Goal: Task Accomplishment & Management: Complete application form

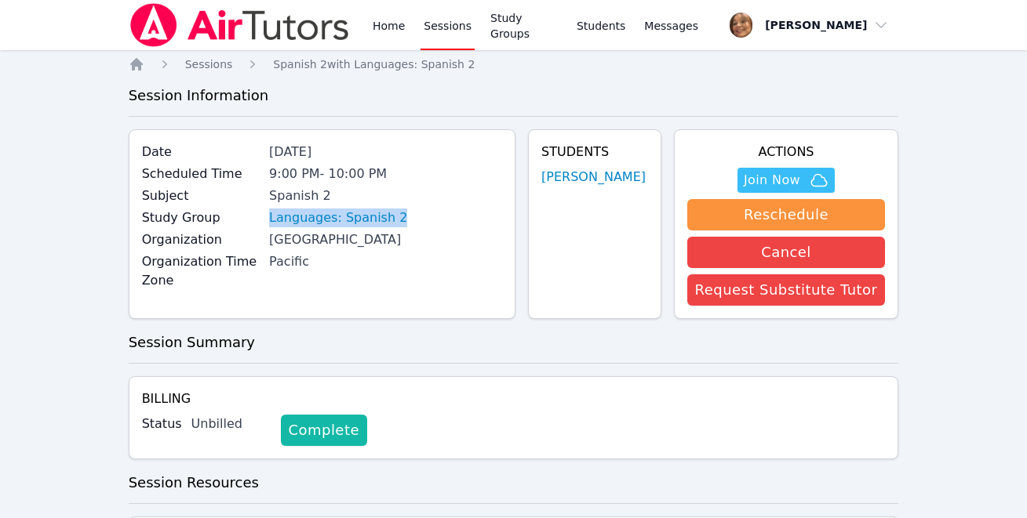
click at [344, 430] on link "Complete" at bounding box center [324, 430] width 86 height 31
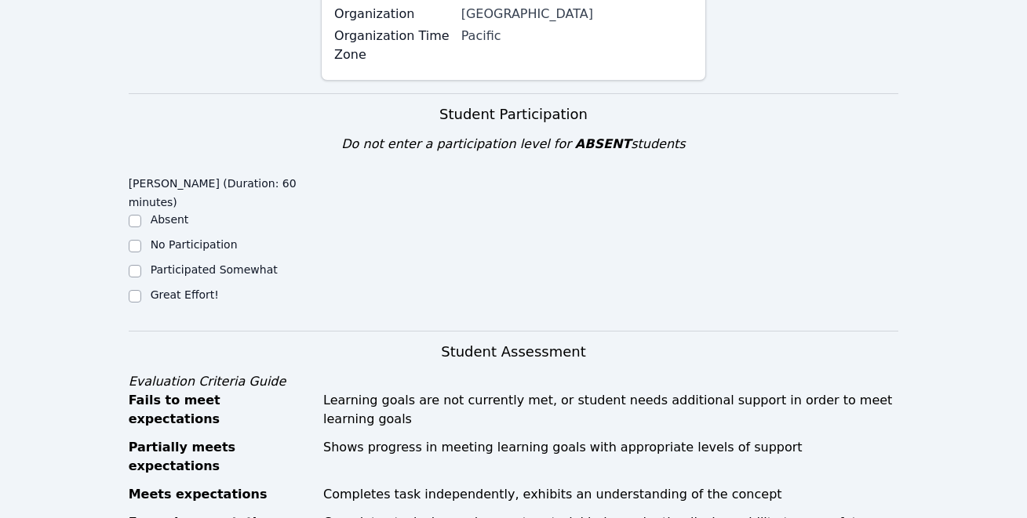
scroll to position [460, 0]
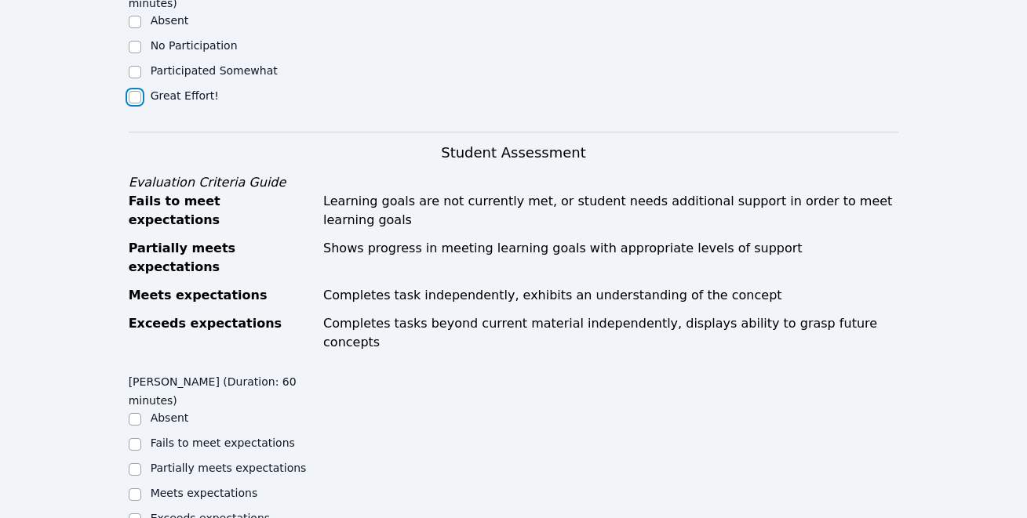
click at [133, 91] on input "Great Effort!" at bounding box center [135, 97] width 13 height 13
checkbox input "true"
click at [136, 489] on input "Meets expectations" at bounding box center [135, 495] width 13 height 13
checkbox input "true"
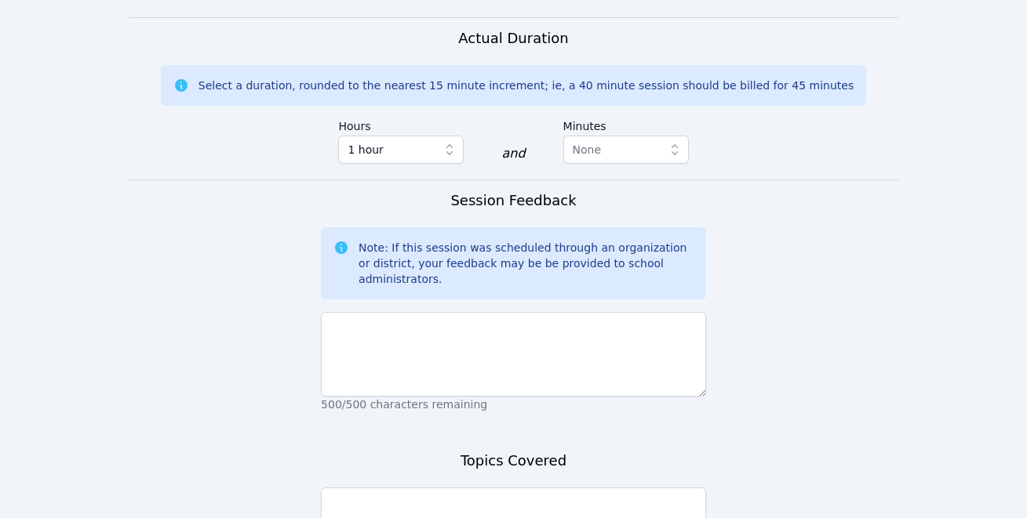
scroll to position [998, 0]
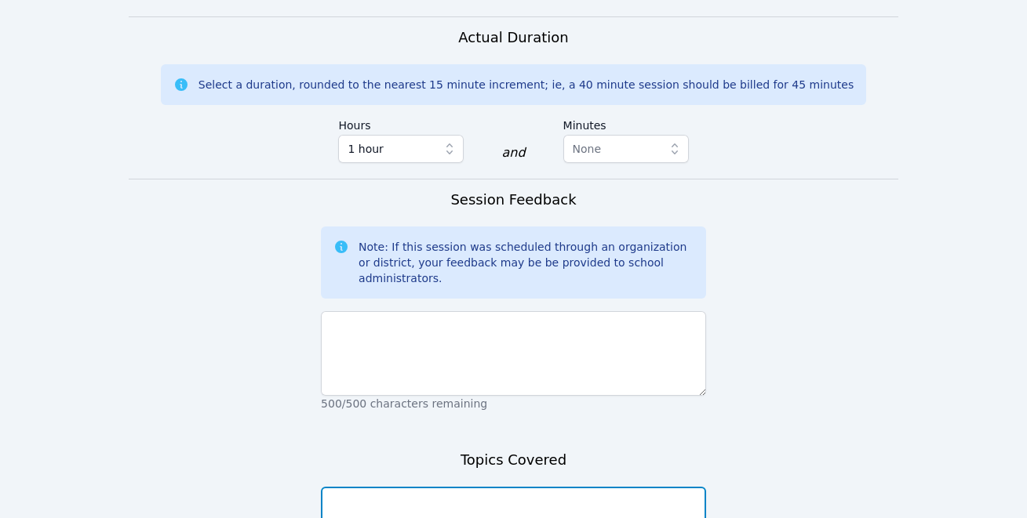
type textarea "Verb conjugation and classwork review"
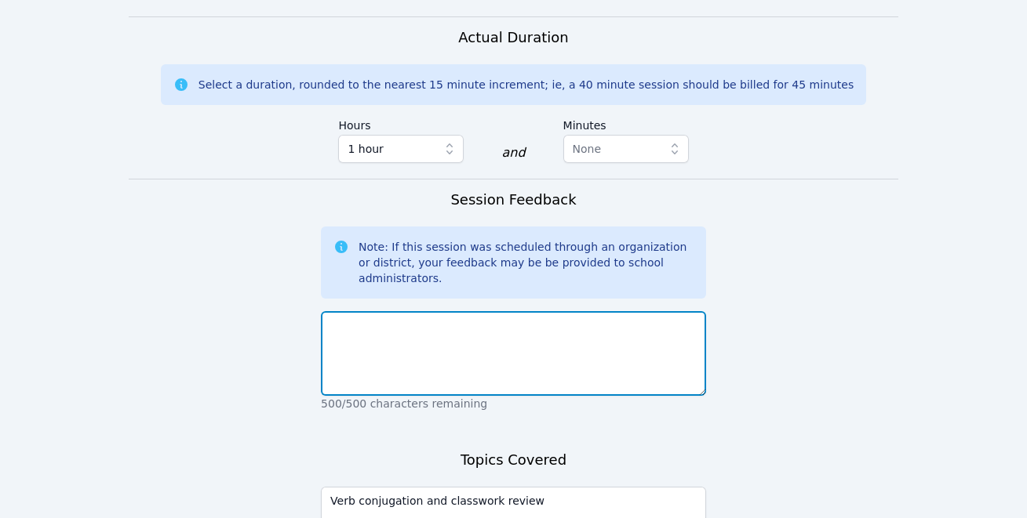
click at [442, 311] on textarea at bounding box center [513, 353] width 385 height 85
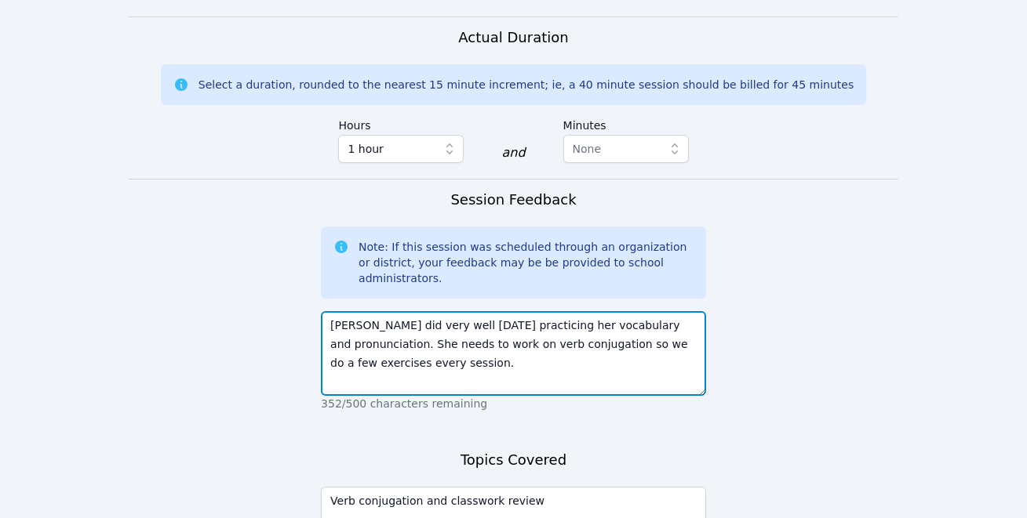
scroll to position [1127, 0]
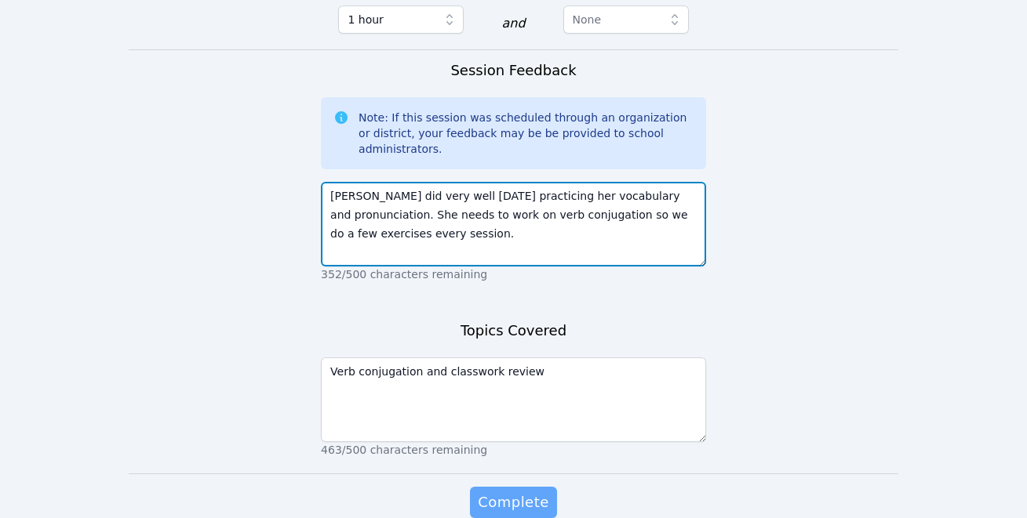
type textarea "[PERSON_NAME] did very well [DATE] practicing her vocabulary and pronunciation.…"
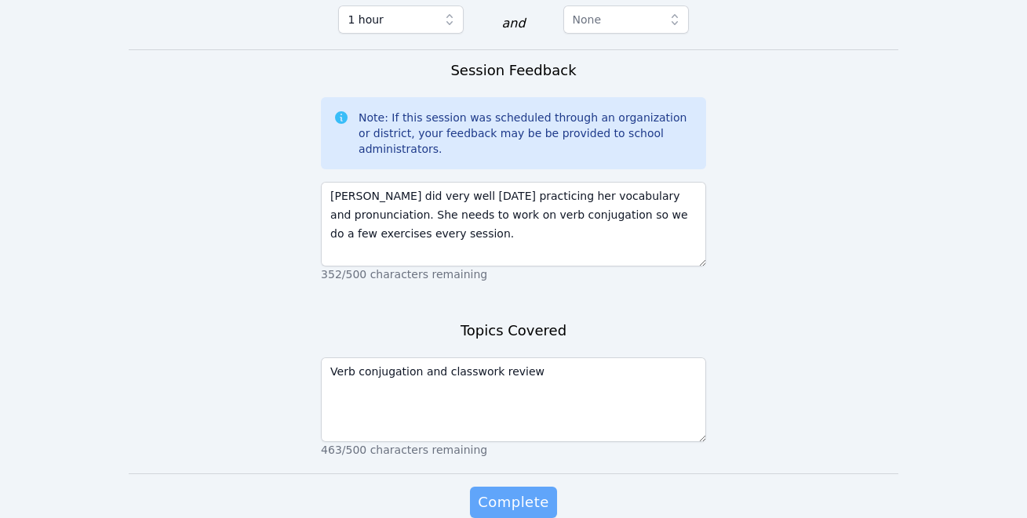
click at [506, 492] on span "Complete" at bounding box center [513, 503] width 71 height 22
